Goal: Information Seeking & Learning: Learn about a topic

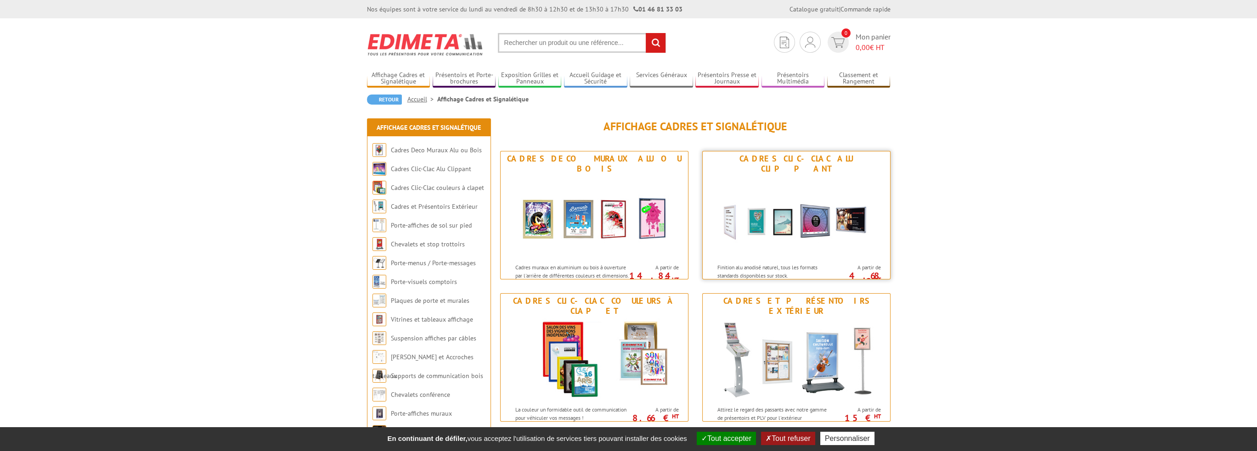
click at [738, 230] on img at bounding box center [796, 217] width 170 height 83
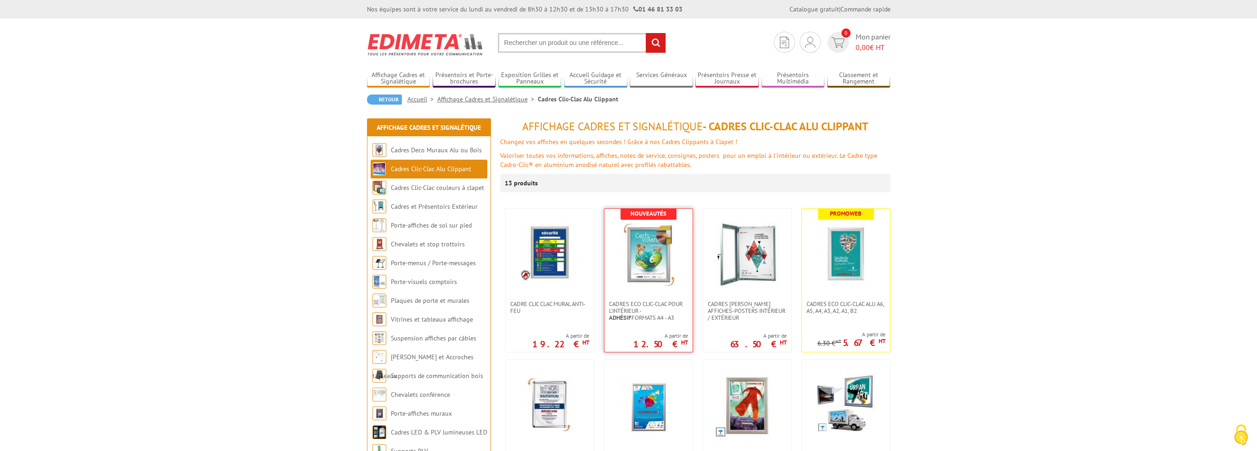
click at [634, 275] on img at bounding box center [648, 255] width 64 height 64
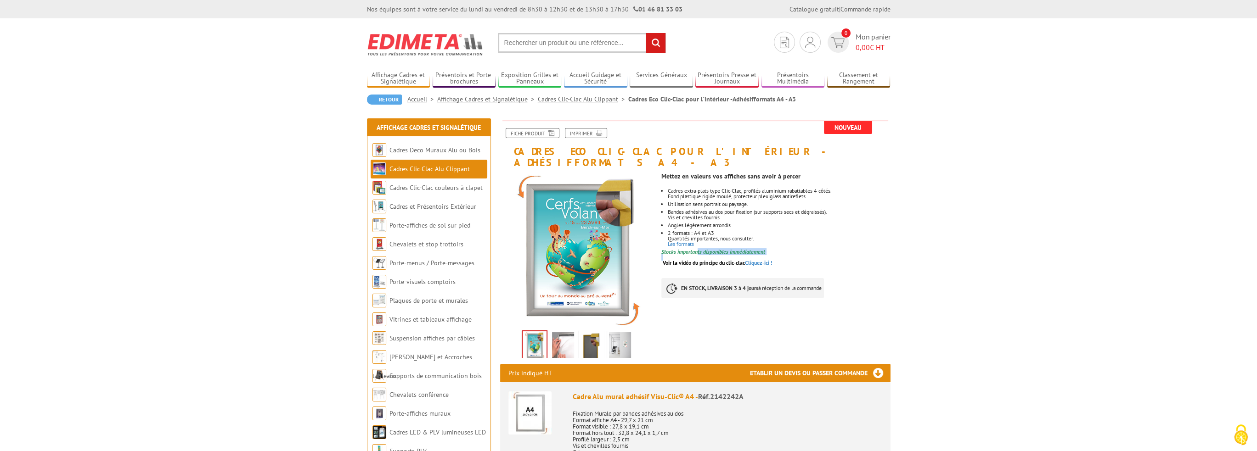
drag, startPoint x: 697, startPoint y: 244, endPoint x: 729, endPoint y: 245, distance: 32.6
click at [729, 245] on div "Mettez en valeurs vos affiches sans avoir à percer Cadres extra-plats type Clic…" at bounding box center [779, 240] width 236 height 144
drag, startPoint x: 679, startPoint y: 322, endPoint x: 674, endPoint y: 325, distance: 5.1
click at [564, 333] on img at bounding box center [563, 347] width 22 height 28
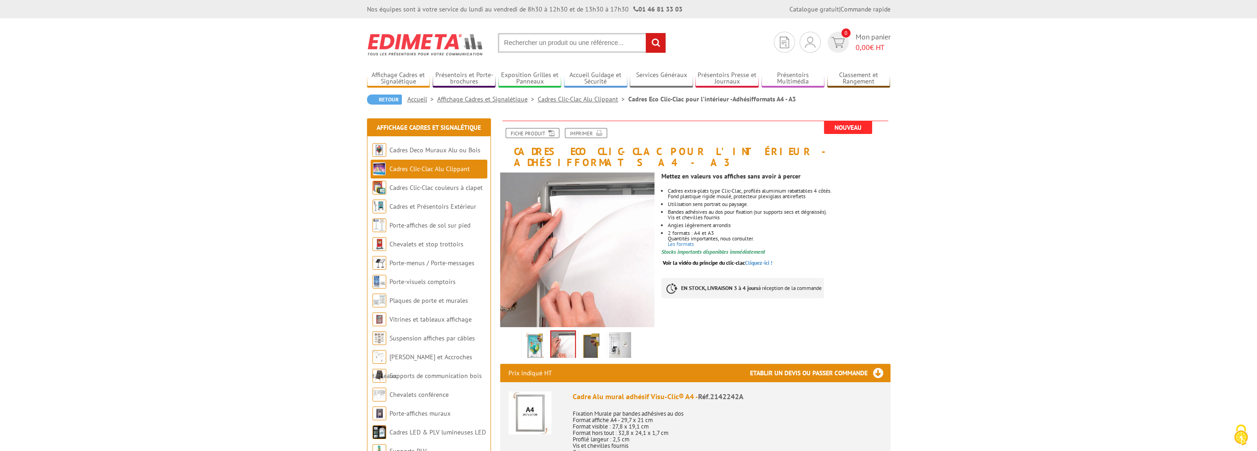
click at [597, 335] on img at bounding box center [592, 347] width 22 height 28
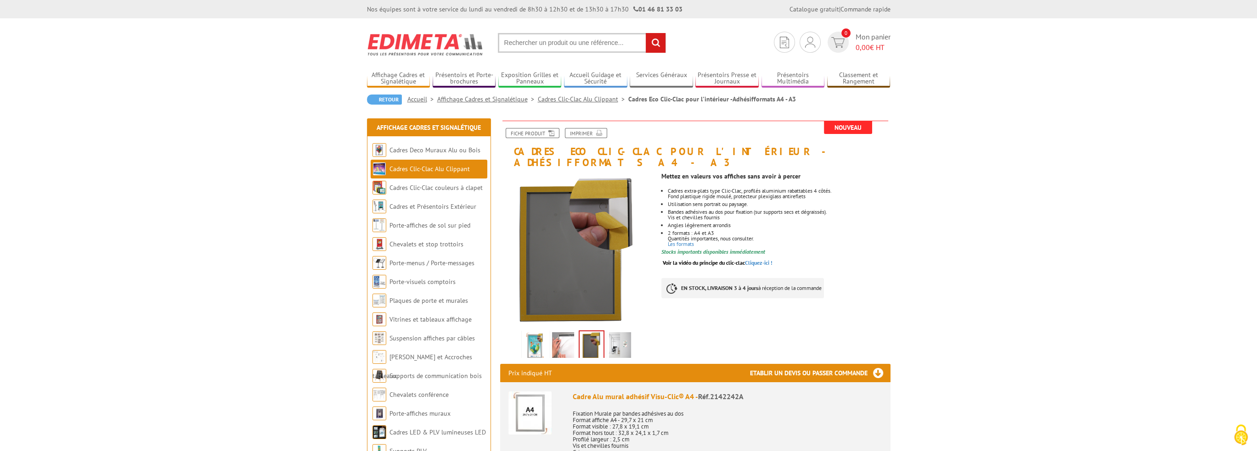
click at [622, 338] on img at bounding box center [620, 347] width 22 height 28
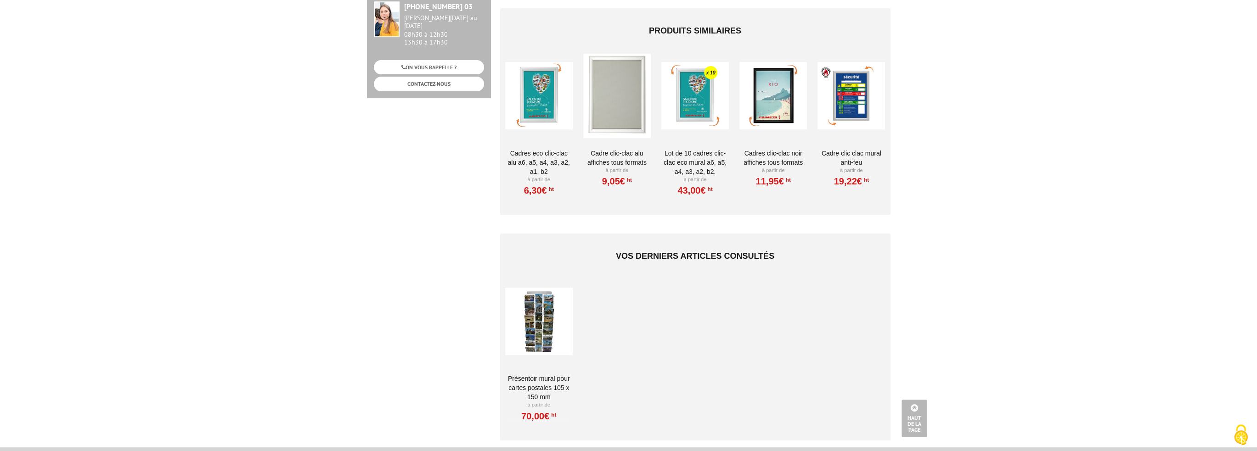
scroll to position [689, 0]
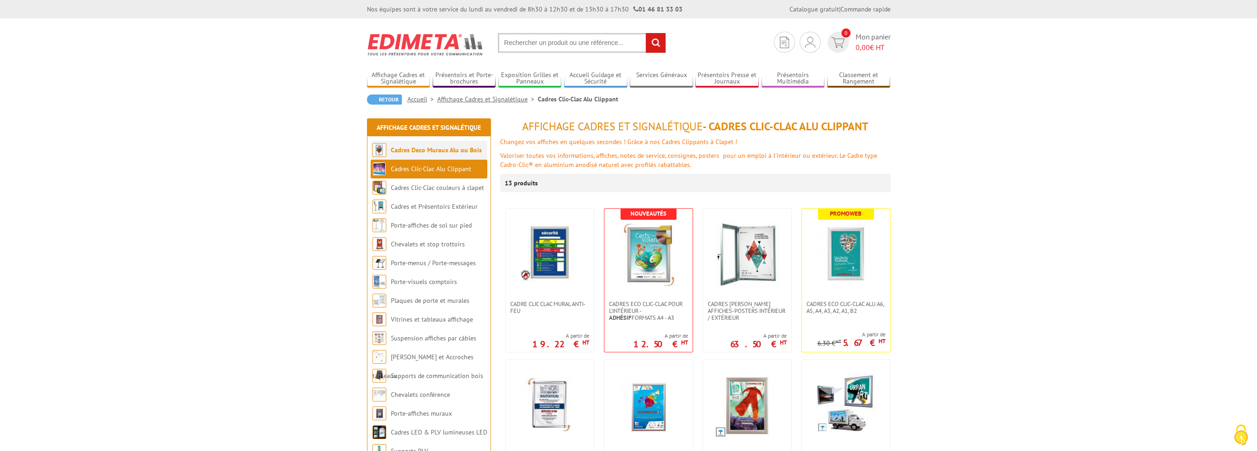
click at [401, 150] on link "Cadres Deco Muraux Alu ou Bois" at bounding box center [436, 150] width 91 height 8
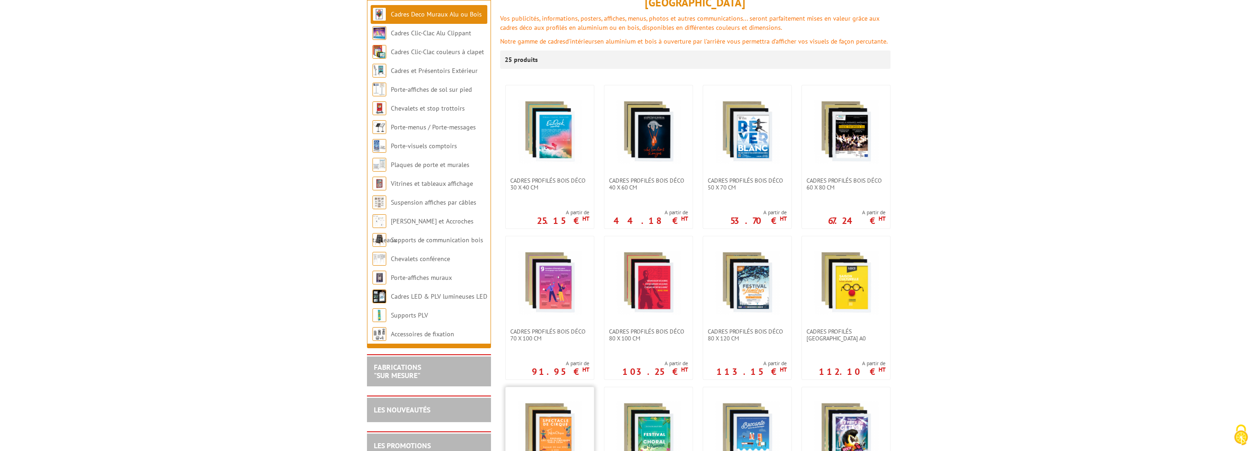
scroll to position [138, 0]
